Goal: Information Seeking & Learning: Learn about a topic

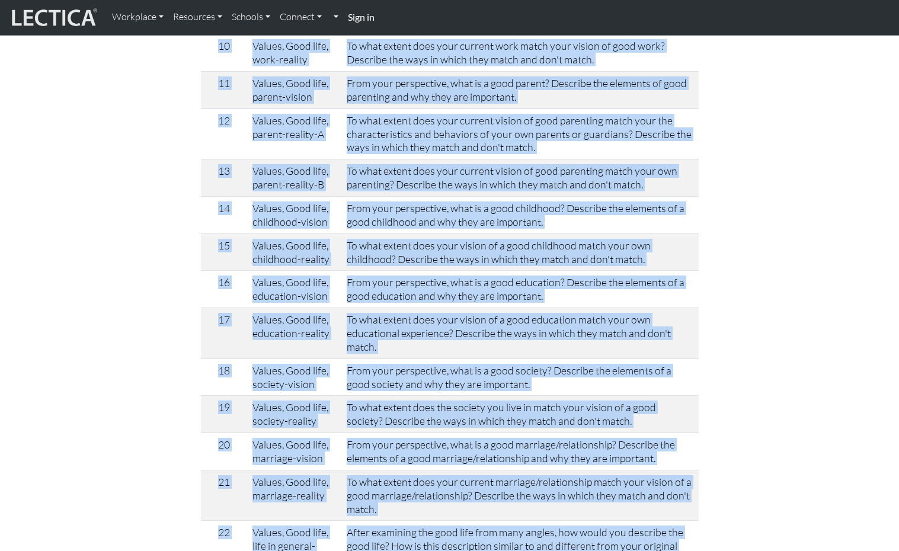
scroll to position [2884, 0]
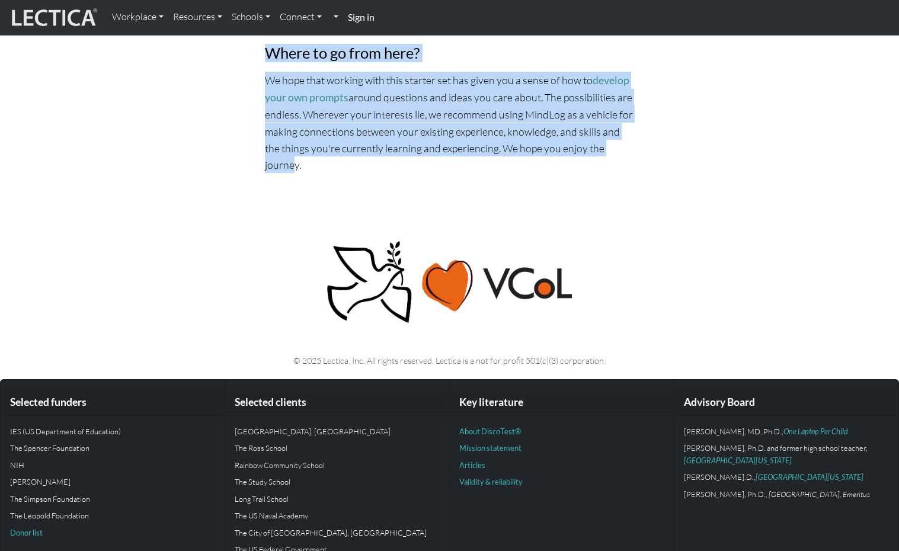
drag, startPoint x: 373, startPoint y: 122, endPoint x: 608, endPoint y: 162, distance: 237.9
copy div "What is a good life? A complementary starter set from the Lectica team This Min…"
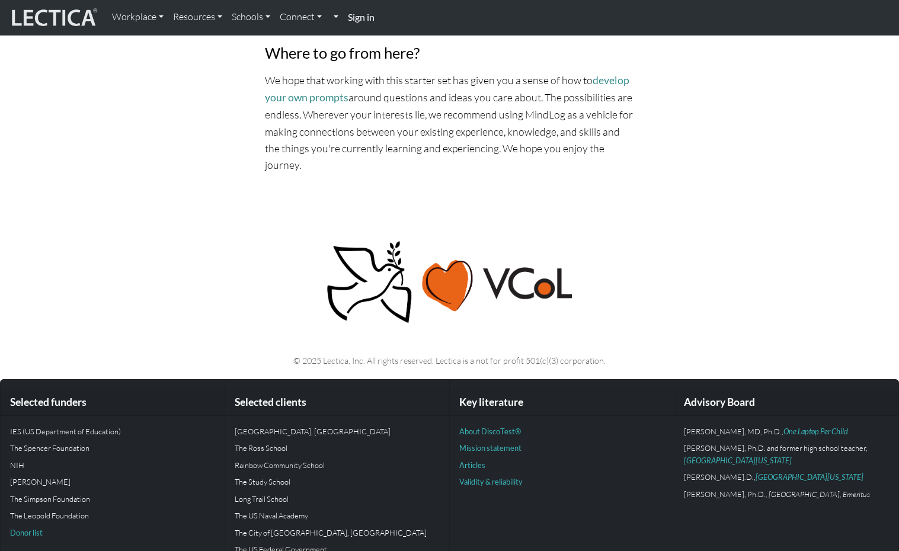
click at [773, 211] on div "© 2025 Lectica, Inc. All rights reserved. Lectica is a not for profit 501(c)(3)…" at bounding box center [450, 294] width 782 height 166
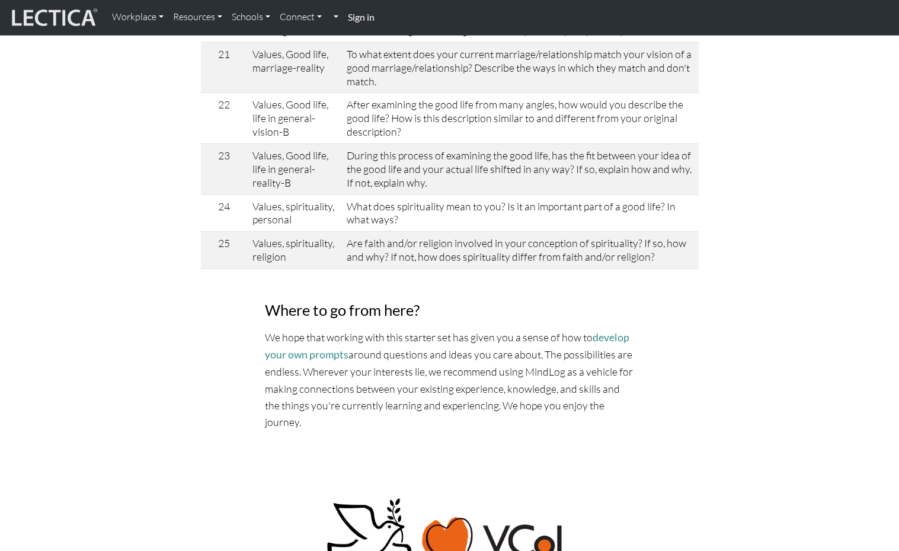
scroll to position [2596, 0]
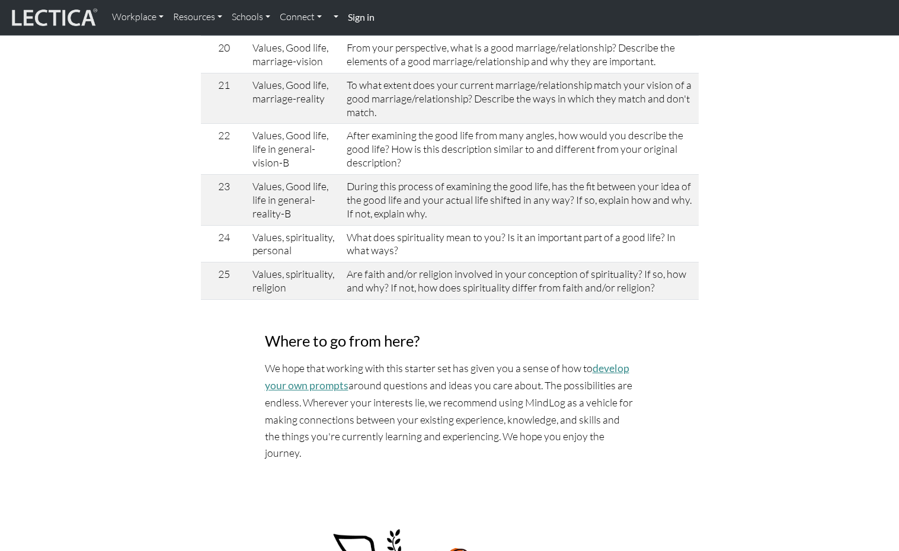
click at [323, 380] on link "develop your own prompts" at bounding box center [447, 377] width 364 height 30
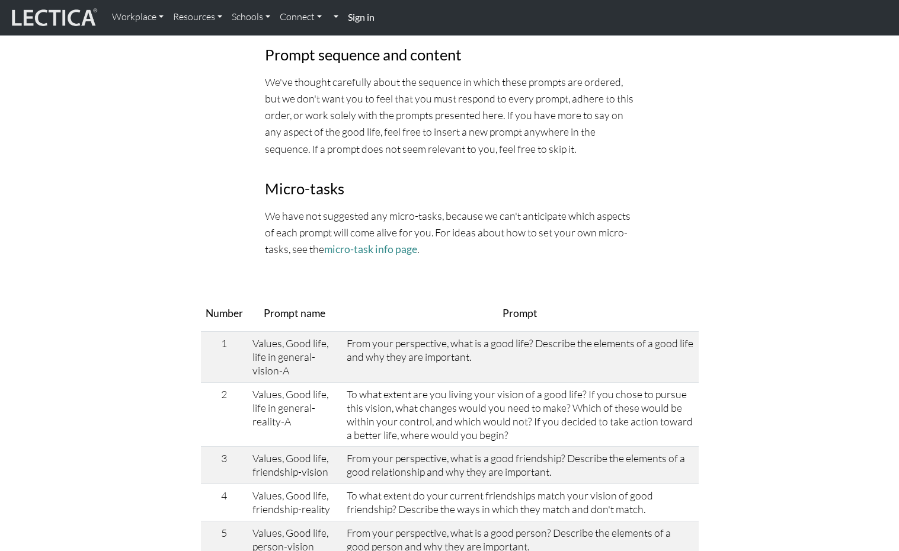
scroll to position [1486, 0]
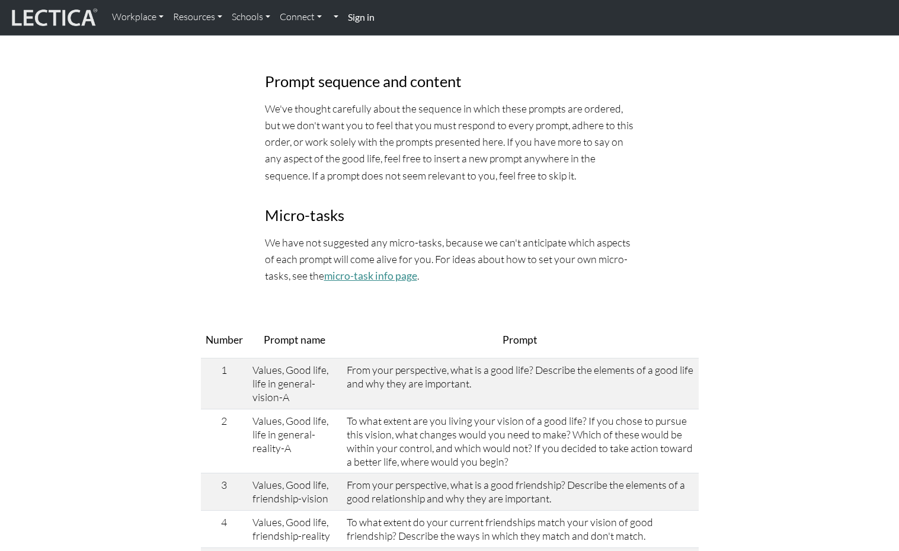
click at [386, 270] on link "micro-task info page" at bounding box center [370, 276] width 93 height 12
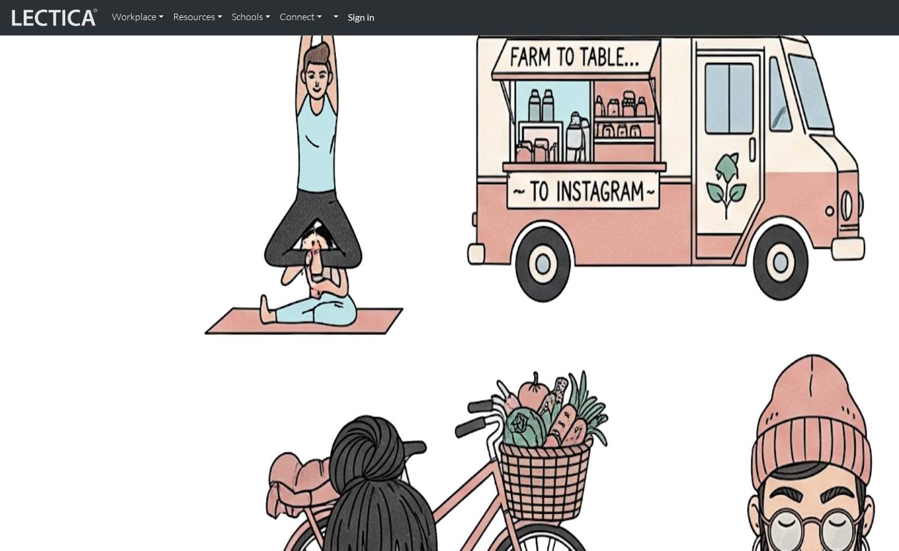
scroll to position [0, 0]
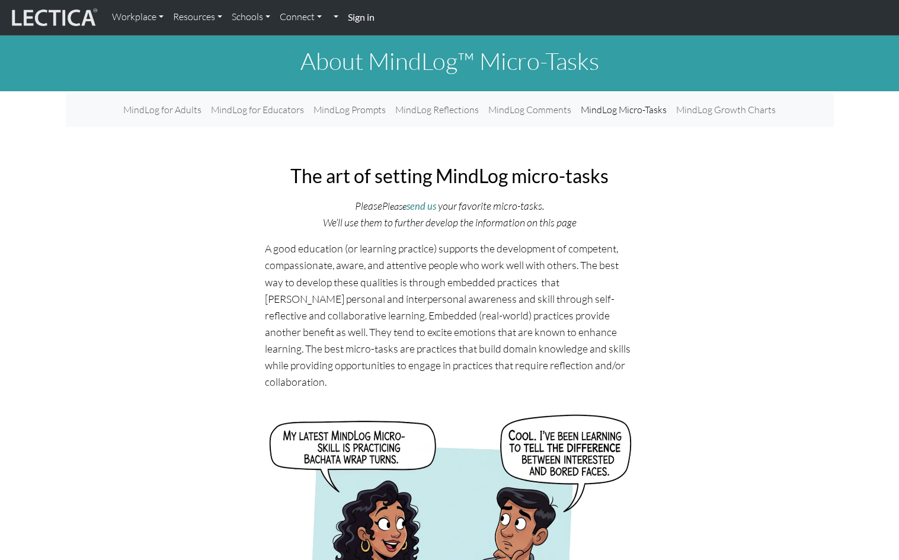
click at [316, 171] on h2 "The art of setting MindLog micro-tasks" at bounding box center [450, 176] width 370 height 23
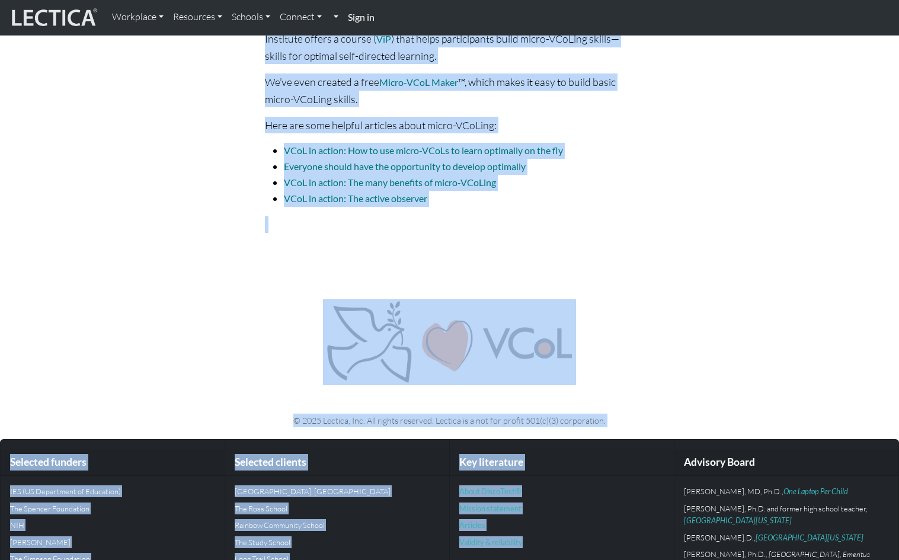
scroll to position [2744, 0]
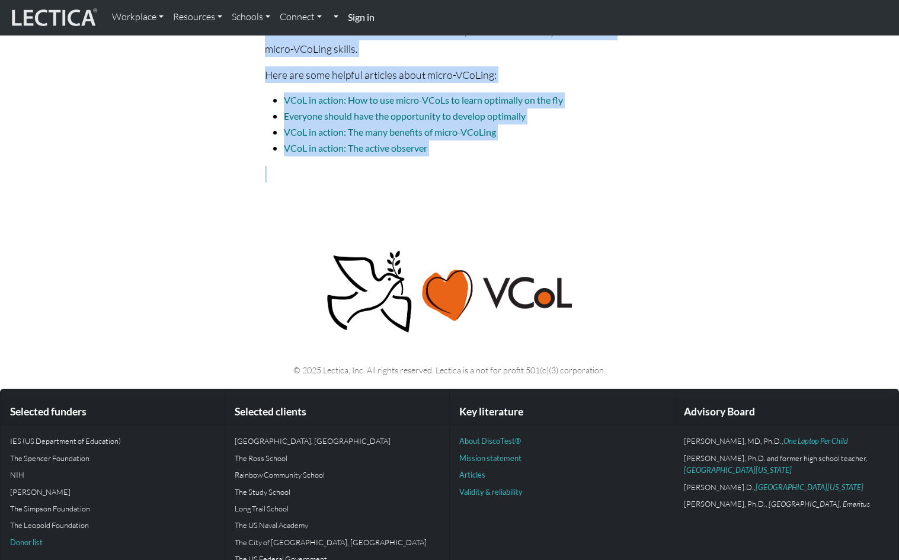
drag, startPoint x: 298, startPoint y: 166, endPoint x: 560, endPoint y: 152, distance: 262.8
copy div "he art of setting MindLog micro-tasks Please Please send us your favorite micro…"
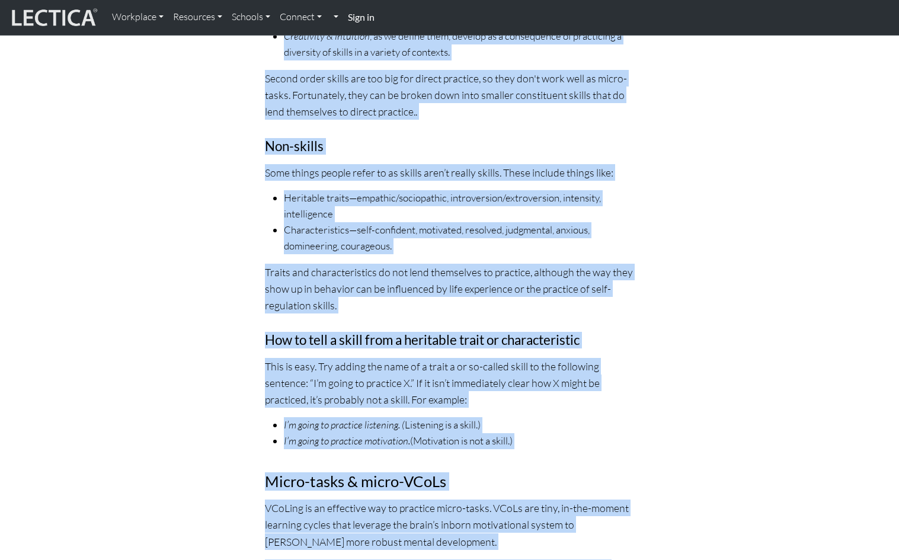
scroll to position [2035, 0]
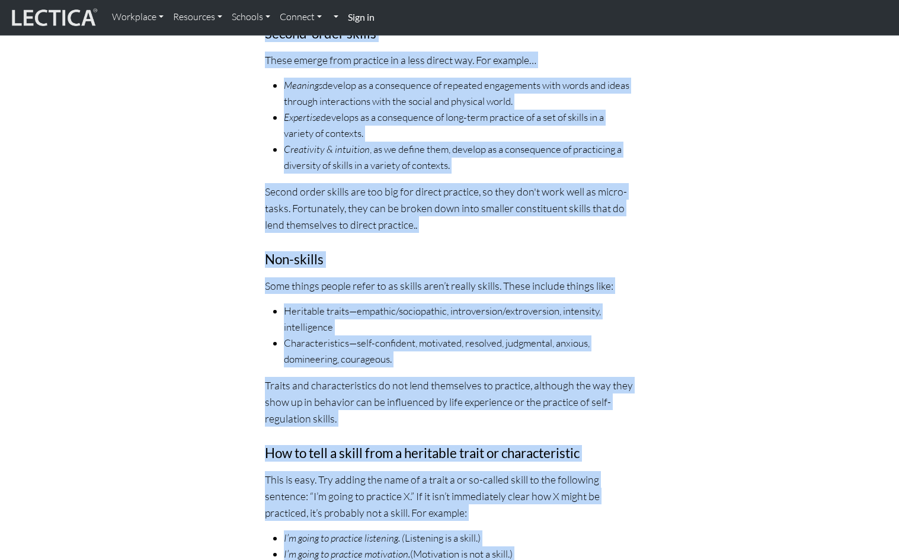
click at [771, 333] on div "What is a skill? We talk a lot about skills here at Lectica. From our perspecti…" at bounding box center [450, 297] width 768 height 1210
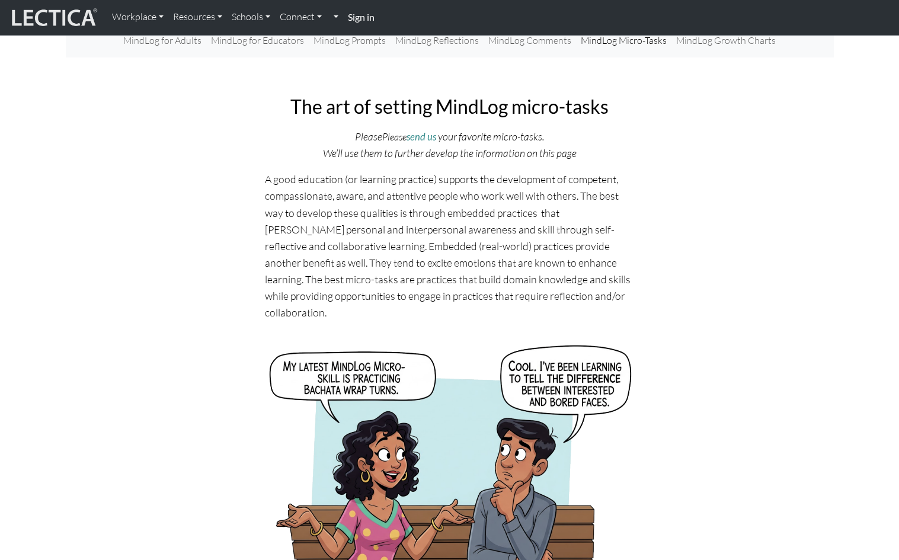
scroll to position [0, 0]
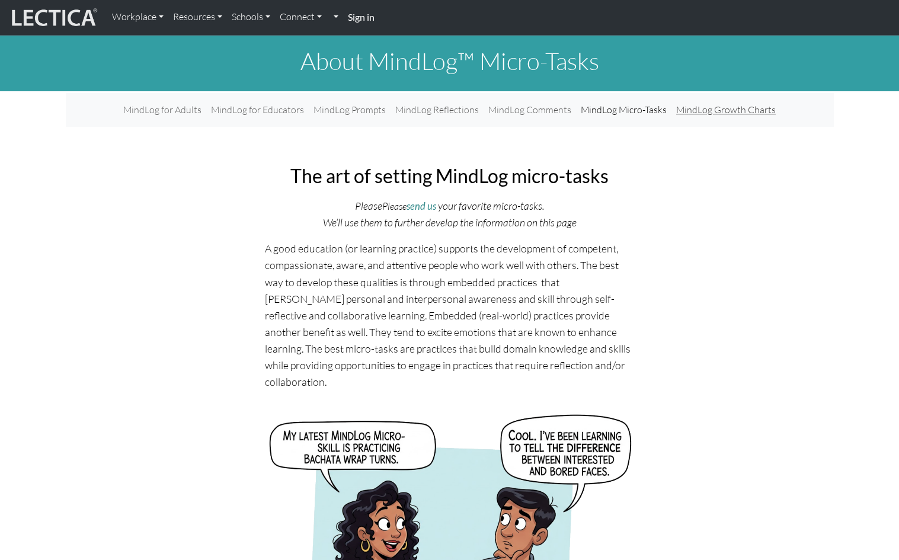
click at [704, 110] on link "MindLog Growth Charts" at bounding box center [725, 110] width 109 height 24
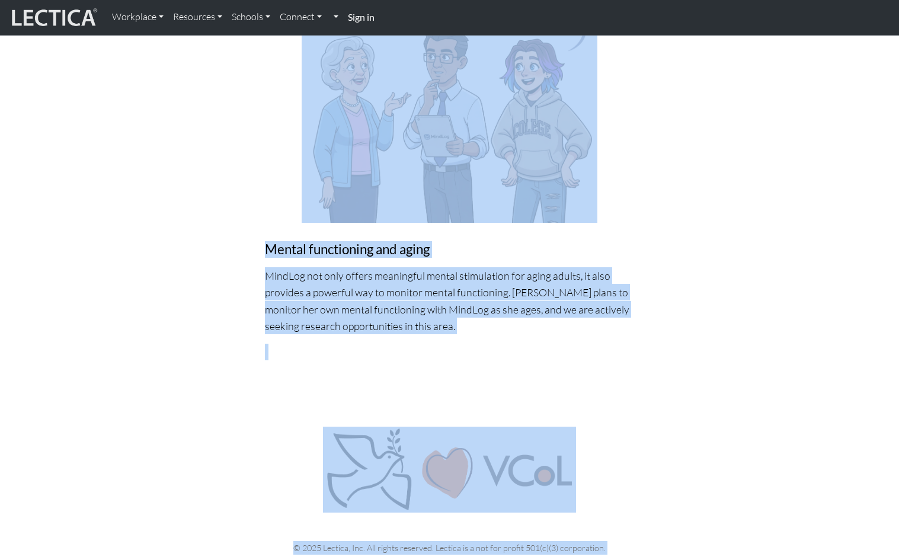
scroll to position [2198, 0]
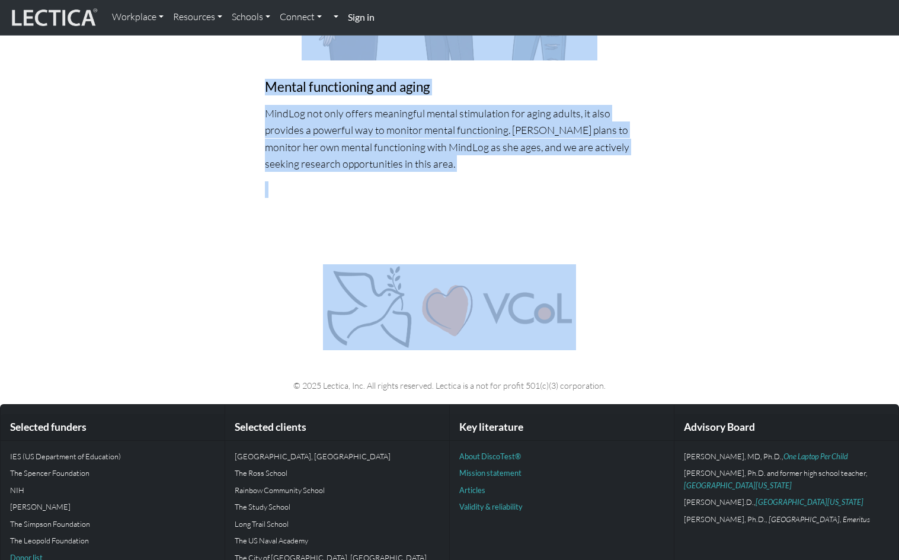
drag, startPoint x: 91, startPoint y: 113, endPoint x: 567, endPoint y: 183, distance: 481.4
copy body "MindLog for Adults MindLog for Educators MindLog Prompts MindLog Reflections Mi…"
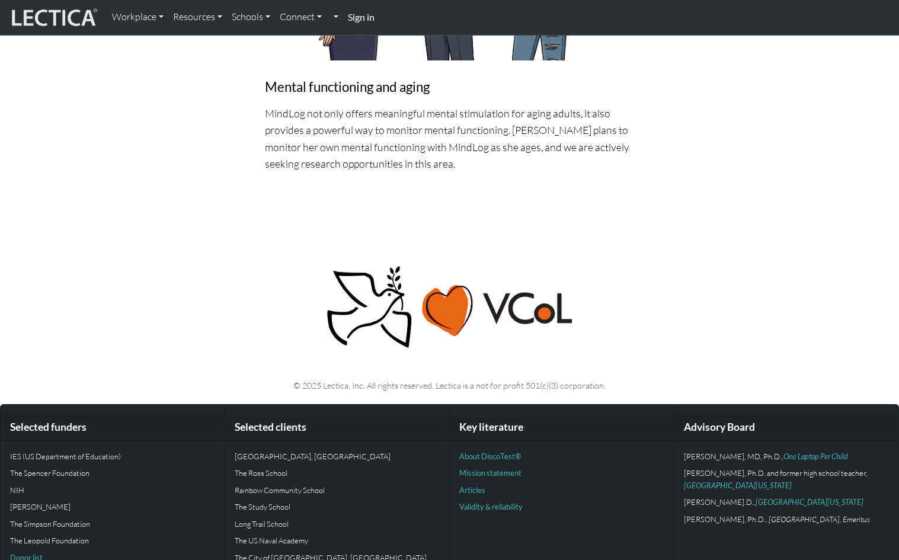
click at [695, 297] on p at bounding box center [450, 307] width 768 height 86
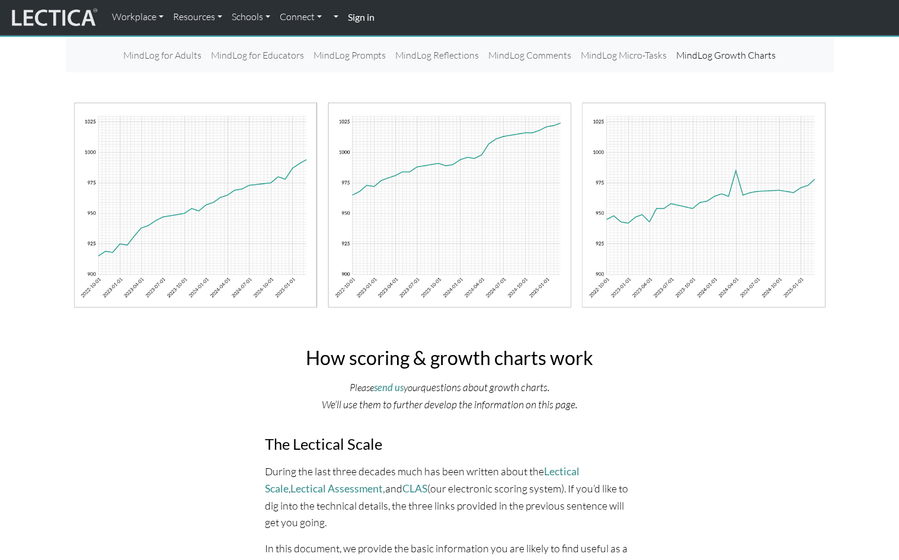
scroll to position [0, 0]
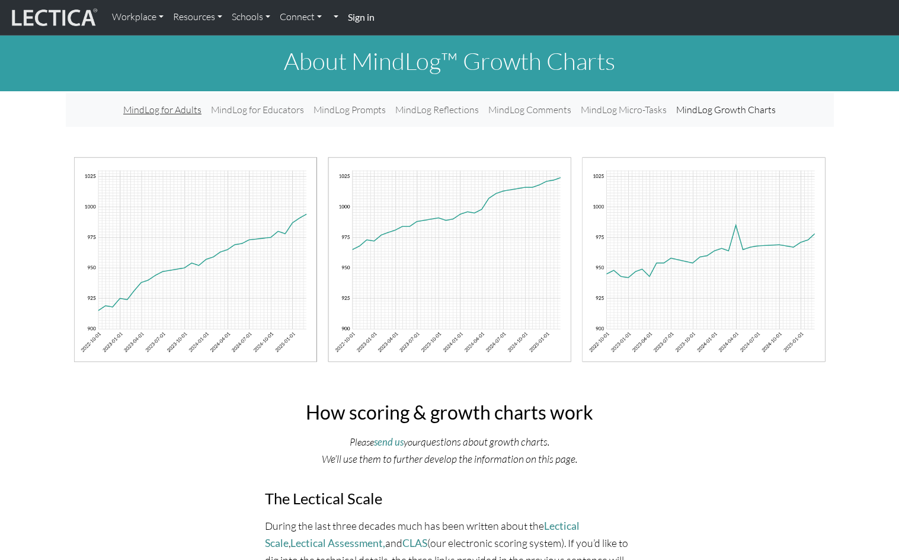
click at [166, 110] on link "MindLog for Adults" at bounding box center [162, 110] width 88 height 24
click at [293, 107] on link "MindLog for Educators" at bounding box center [257, 110] width 102 height 24
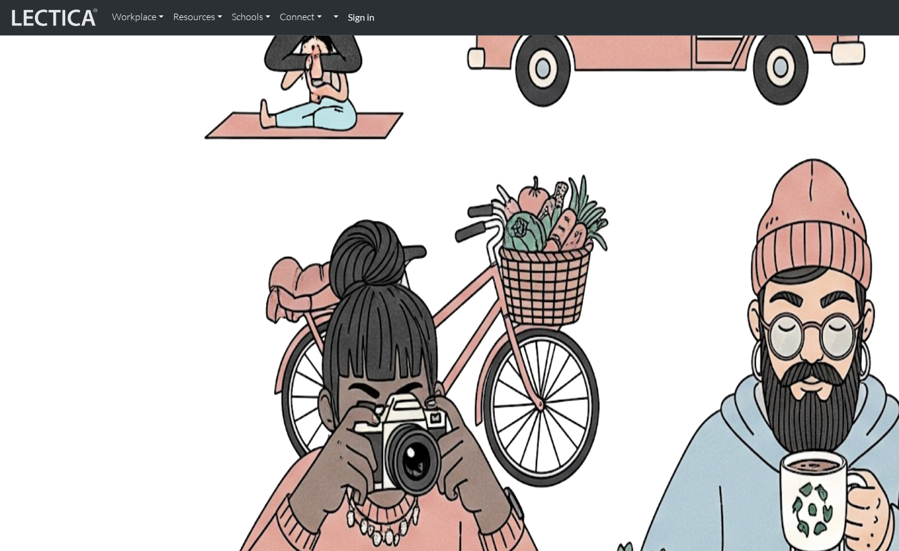
scroll to position [518, 0]
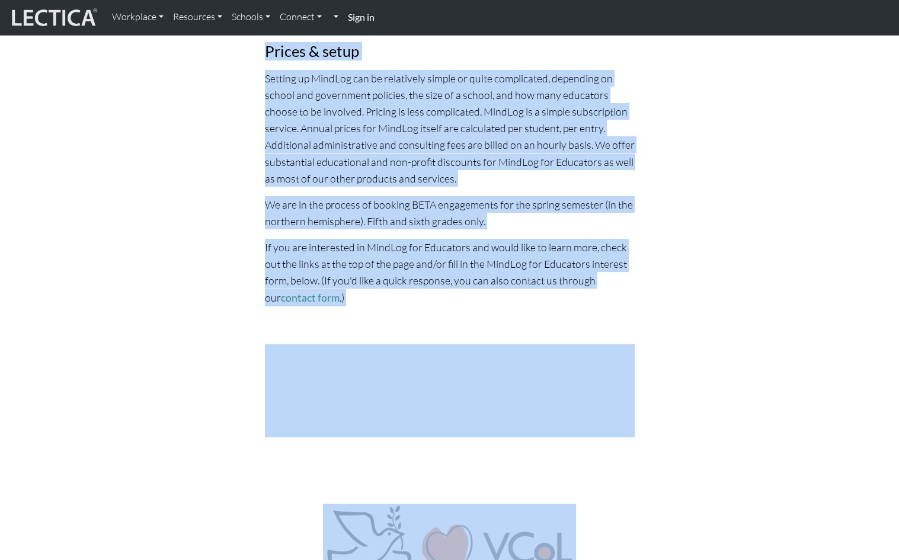
scroll to position [6771, 0]
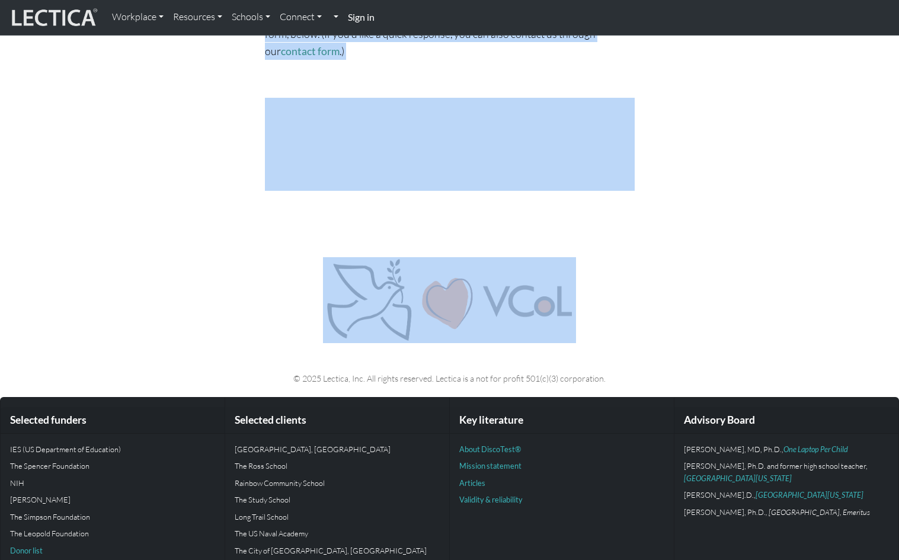
drag, startPoint x: 89, startPoint y: 126, endPoint x: 592, endPoint y: 190, distance: 507.5
drag, startPoint x: 587, startPoint y: 146, endPoint x: 595, endPoint y: 185, distance: 40.0
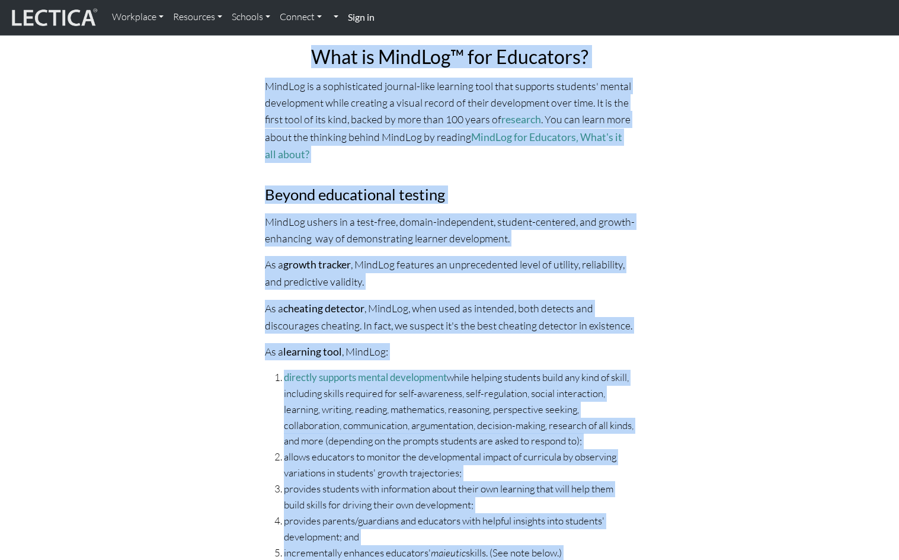
scroll to position [0, 0]
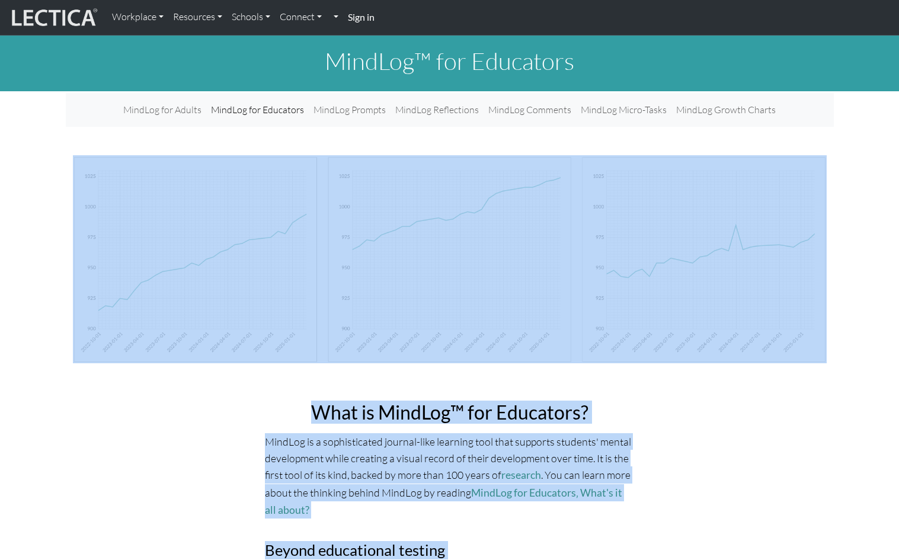
drag, startPoint x: 662, startPoint y: 177, endPoint x: 373, endPoint y: 171, distance: 289.7
copy body "Lore ip DoloRsi™ ame Consectet? AdipIsc el s doeiusmodtemp incidid-utla etdolor…"
